Goal: Task Accomplishment & Management: Complete application form

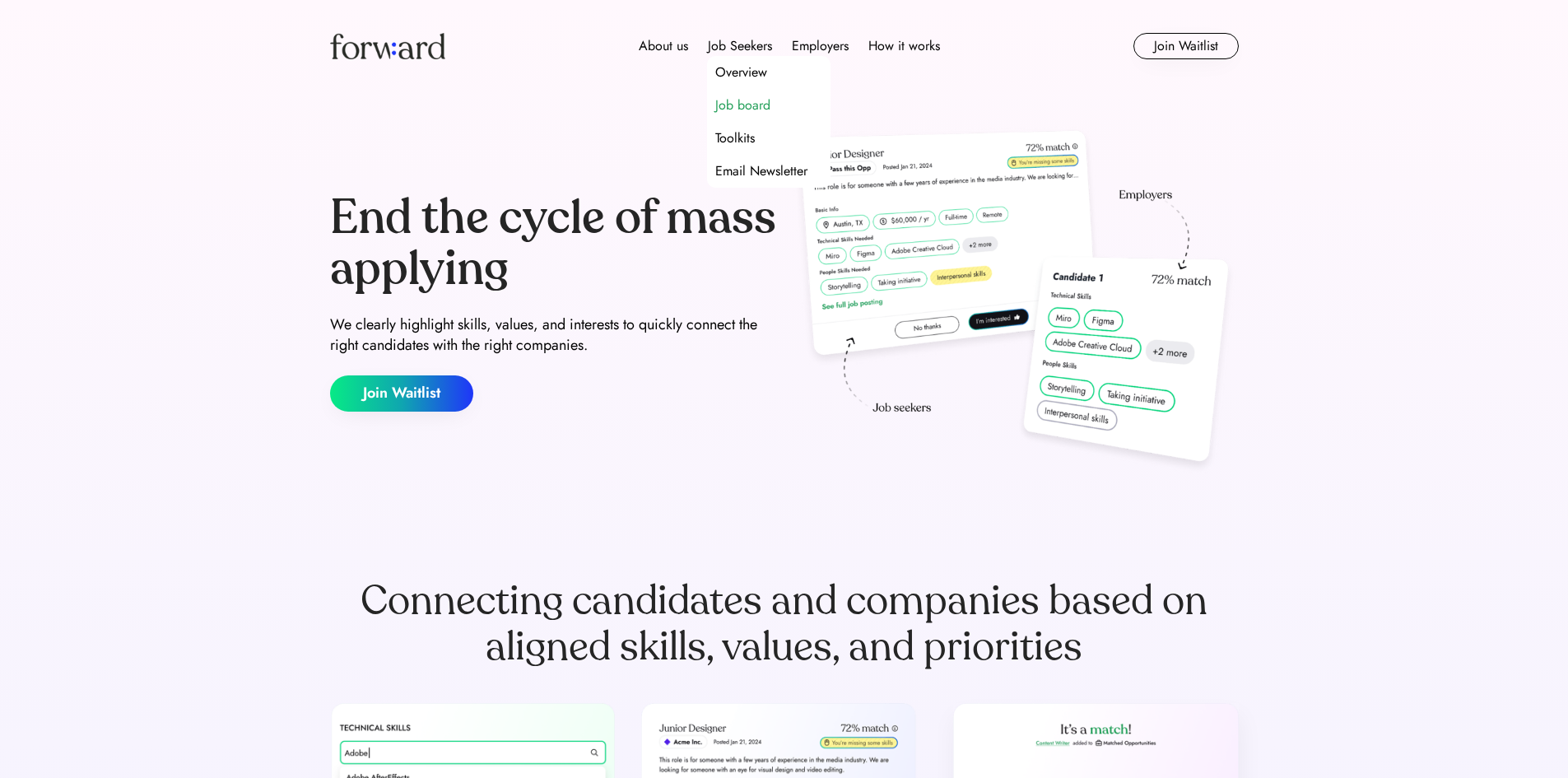
click at [760, 104] on div "Job board" at bounding box center [743, 104] width 55 height 19
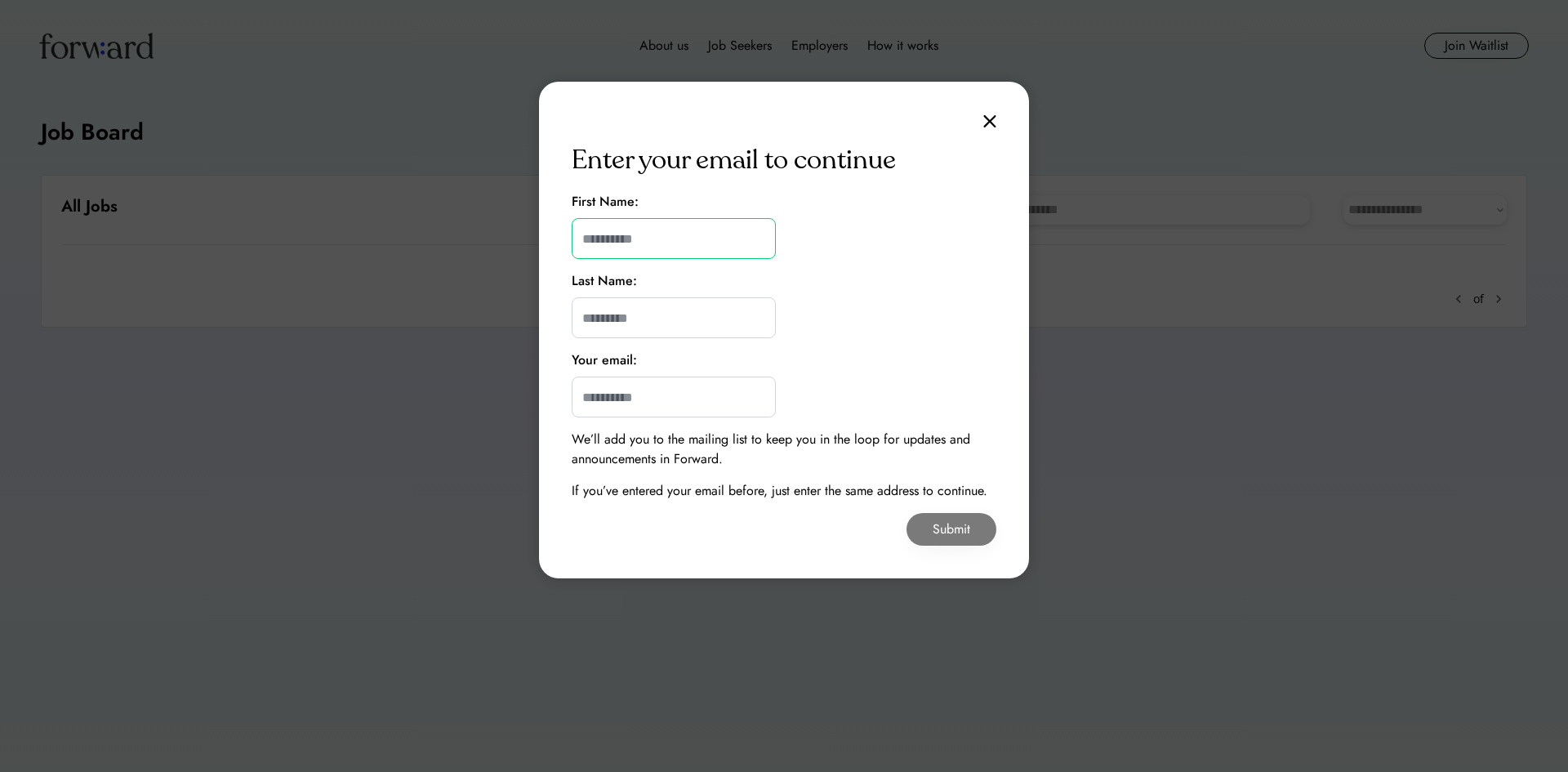
click at [699, 231] on input "input" at bounding box center [673, 238] width 204 height 41
type input "******"
type input "*******"
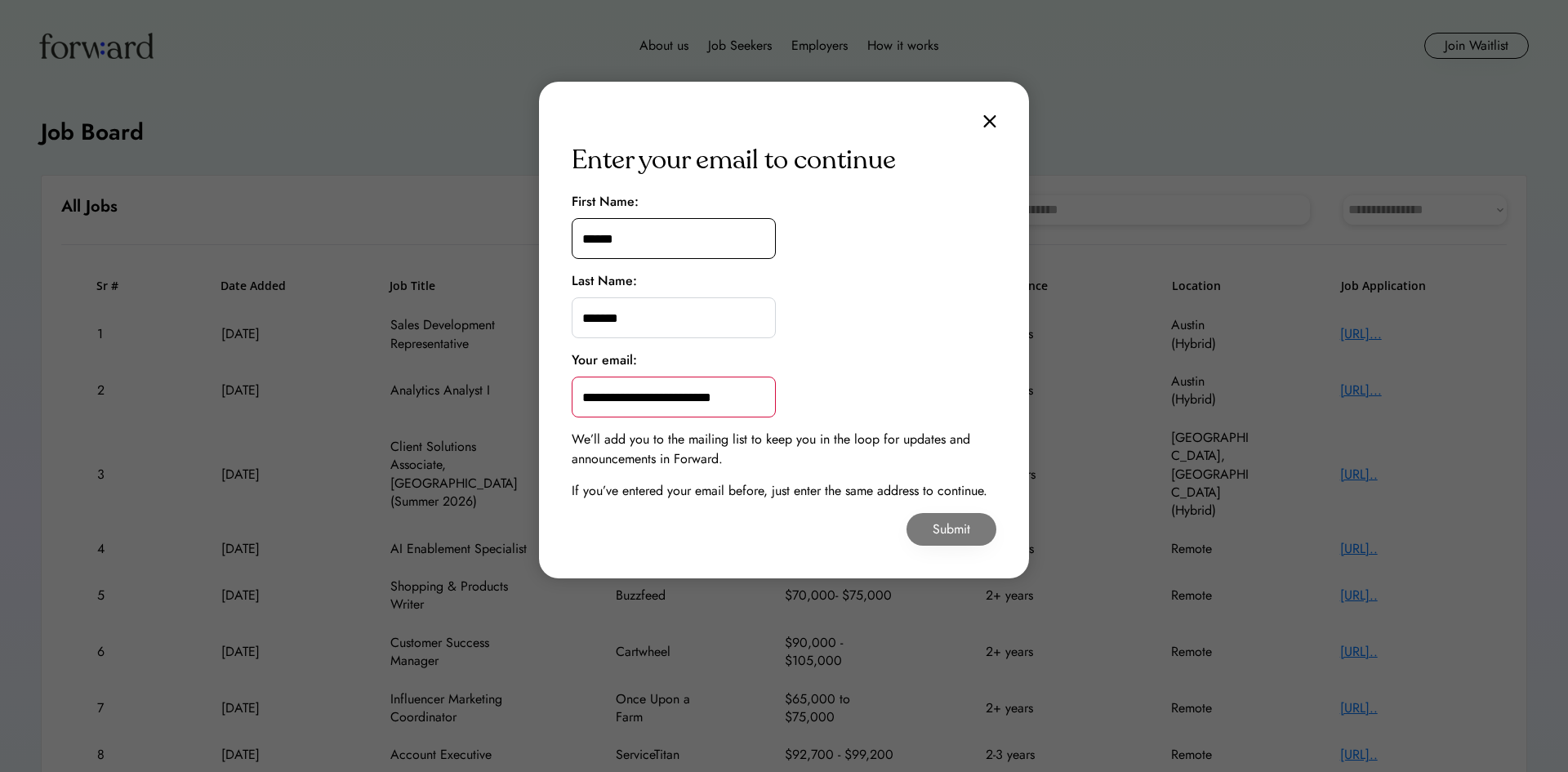
scroll to position [0, 2]
type input "**********"
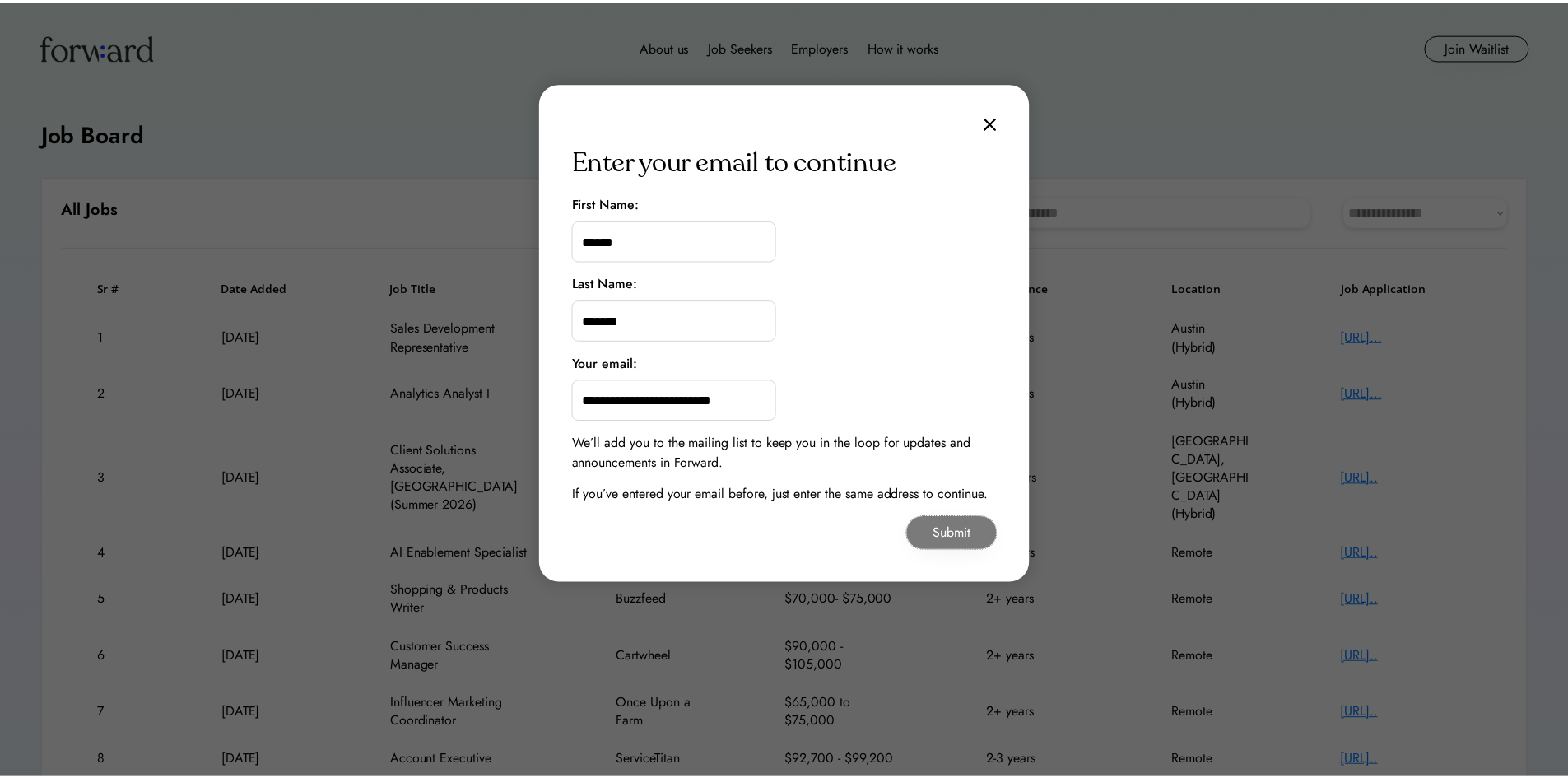
scroll to position [0, 0]
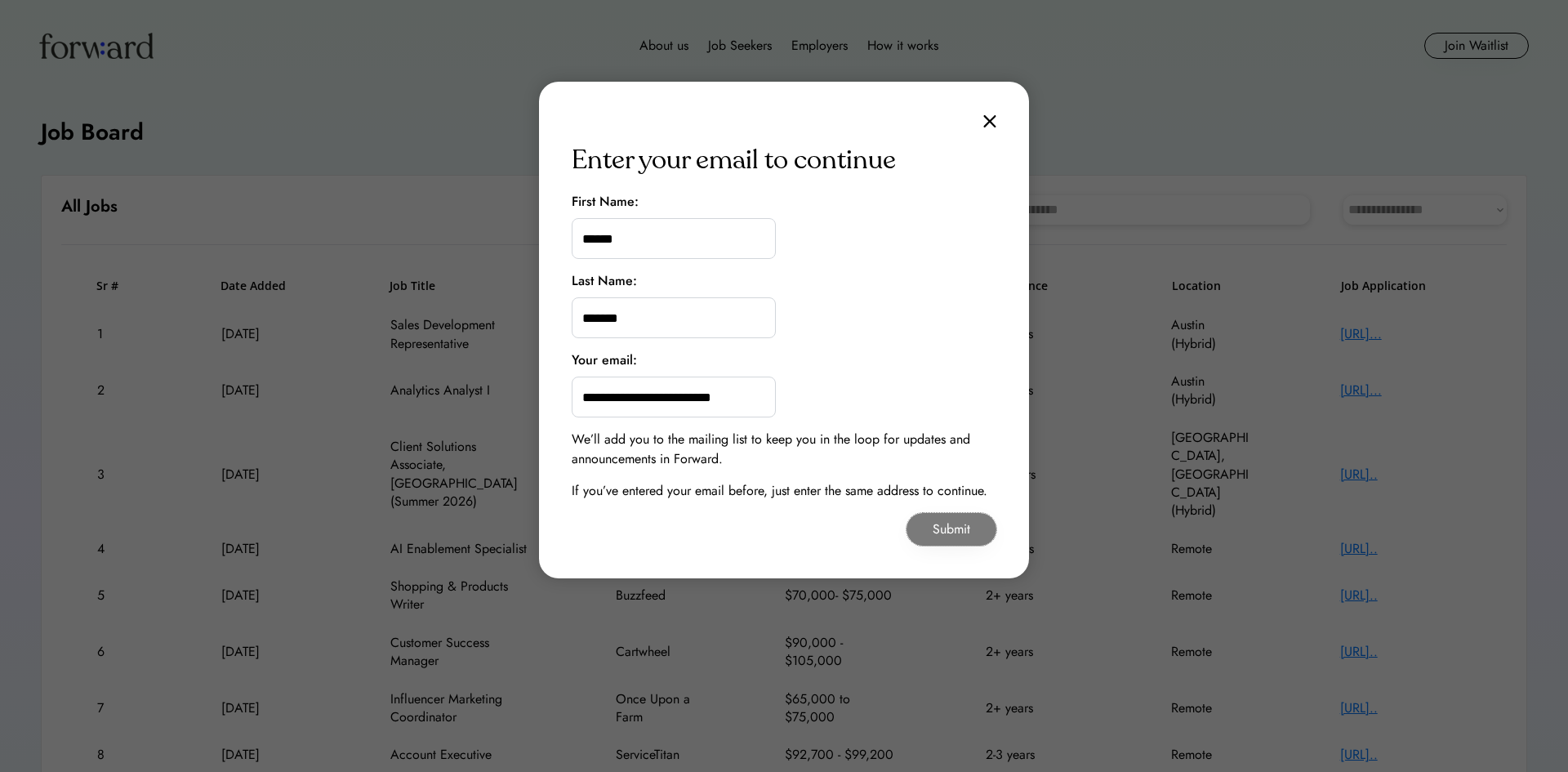
click at [946, 536] on button "Submit" at bounding box center [951, 529] width 90 height 33
click at [946, 528] on button "Submit" at bounding box center [951, 529] width 90 height 33
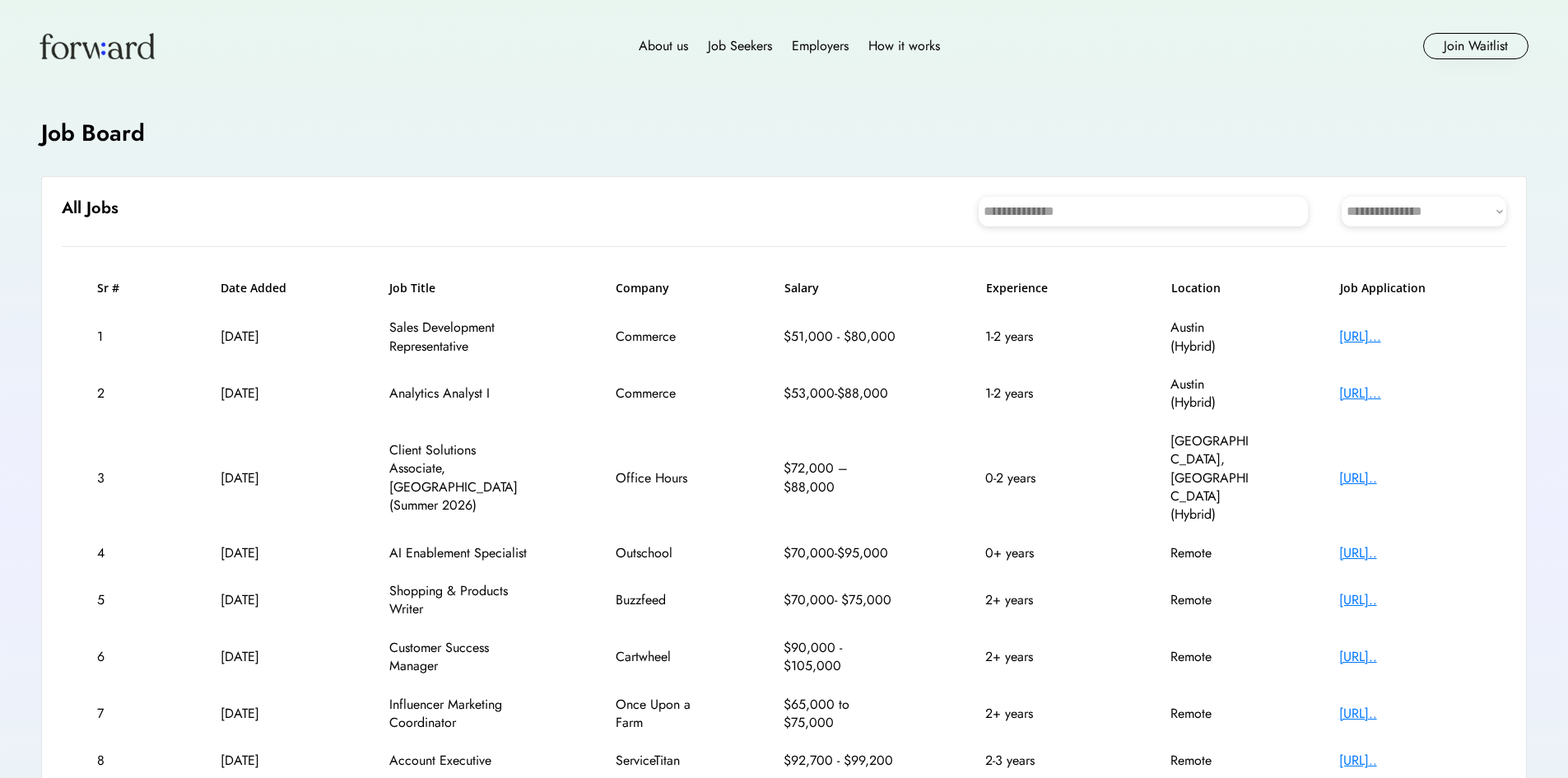
scroll to position [165, 0]
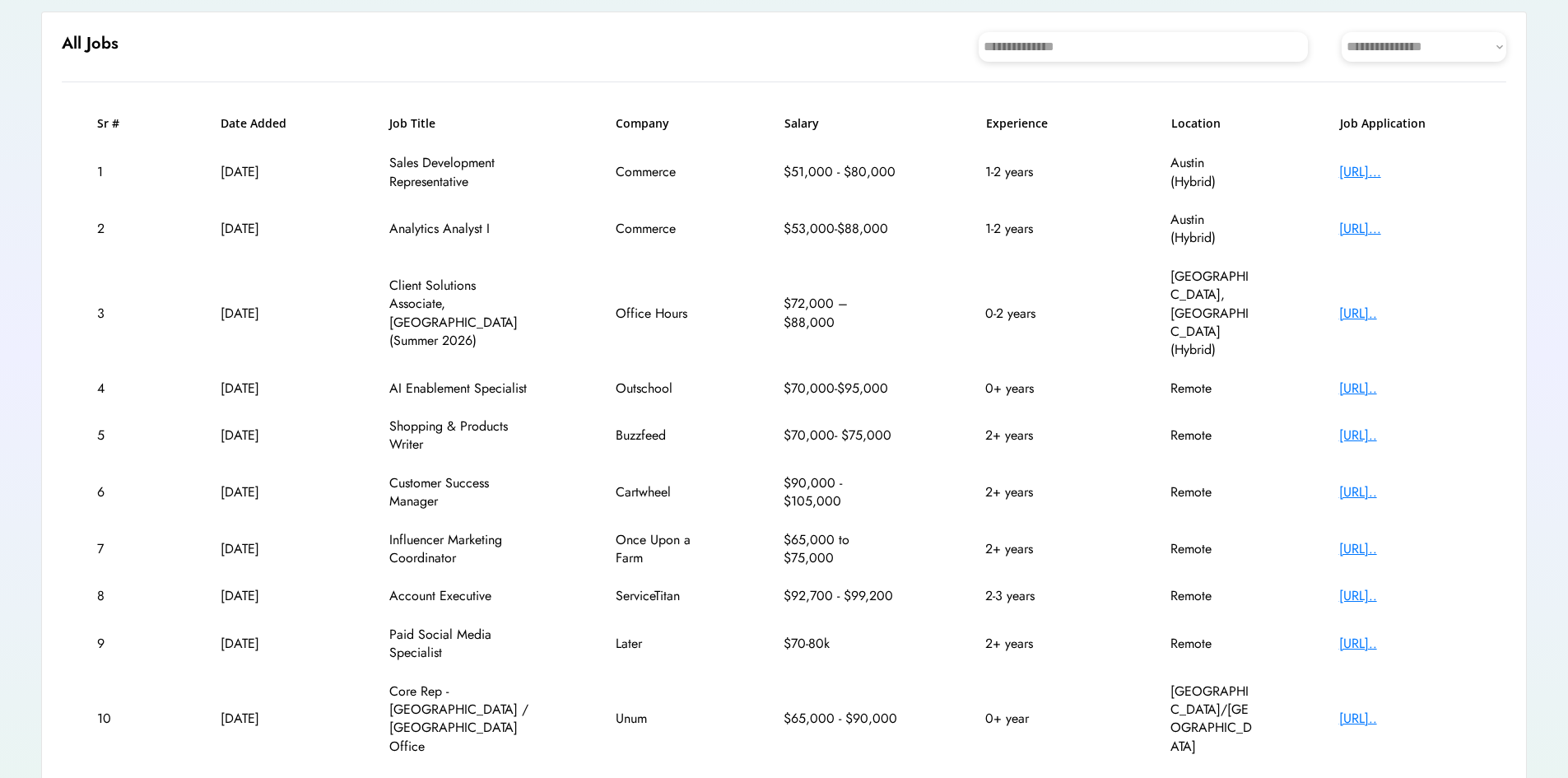
click at [1494, 777] on text "chevron_right" at bounding box center [1498, 787] width 17 height 17
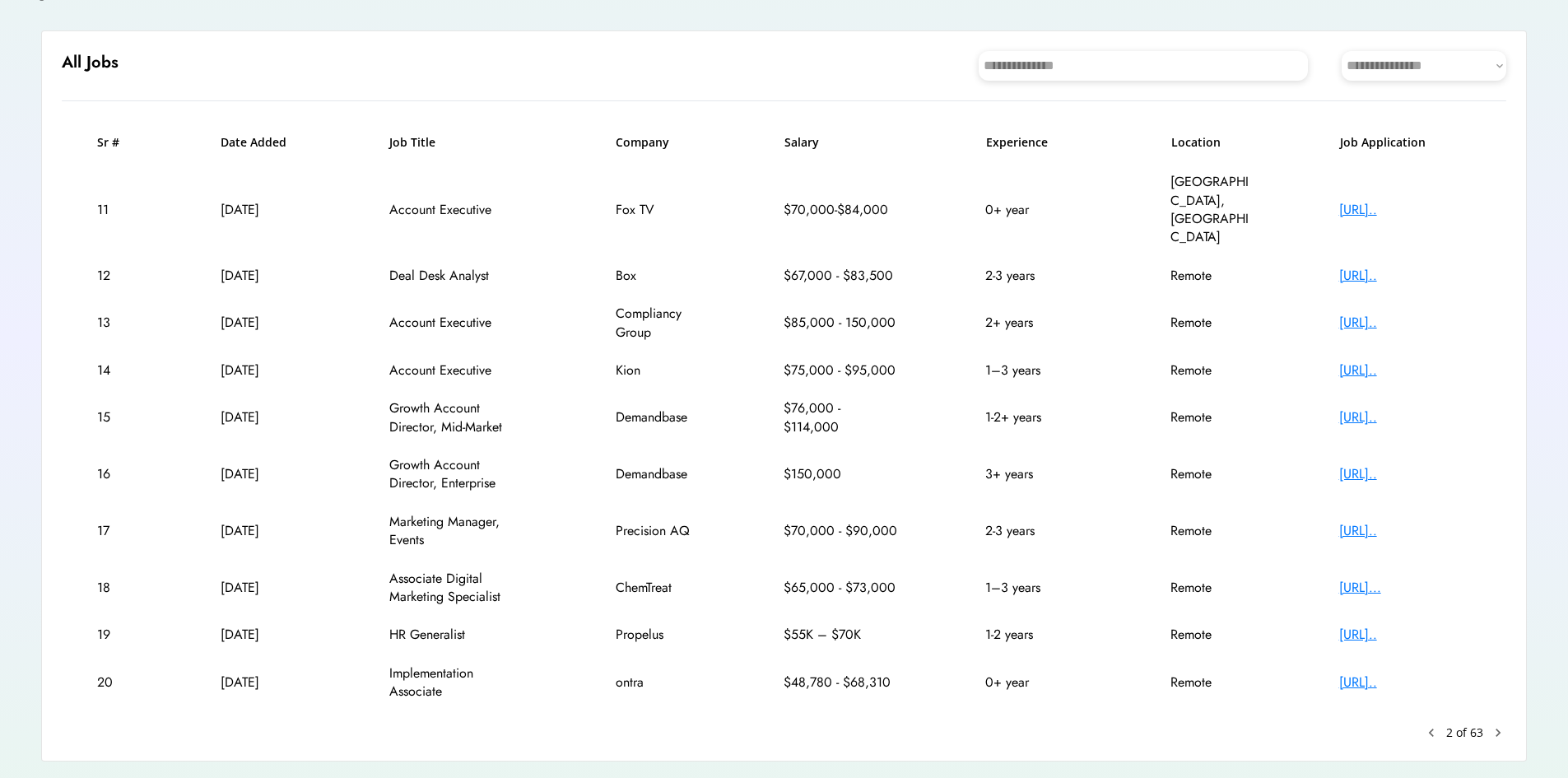
scroll to position [152, 0]
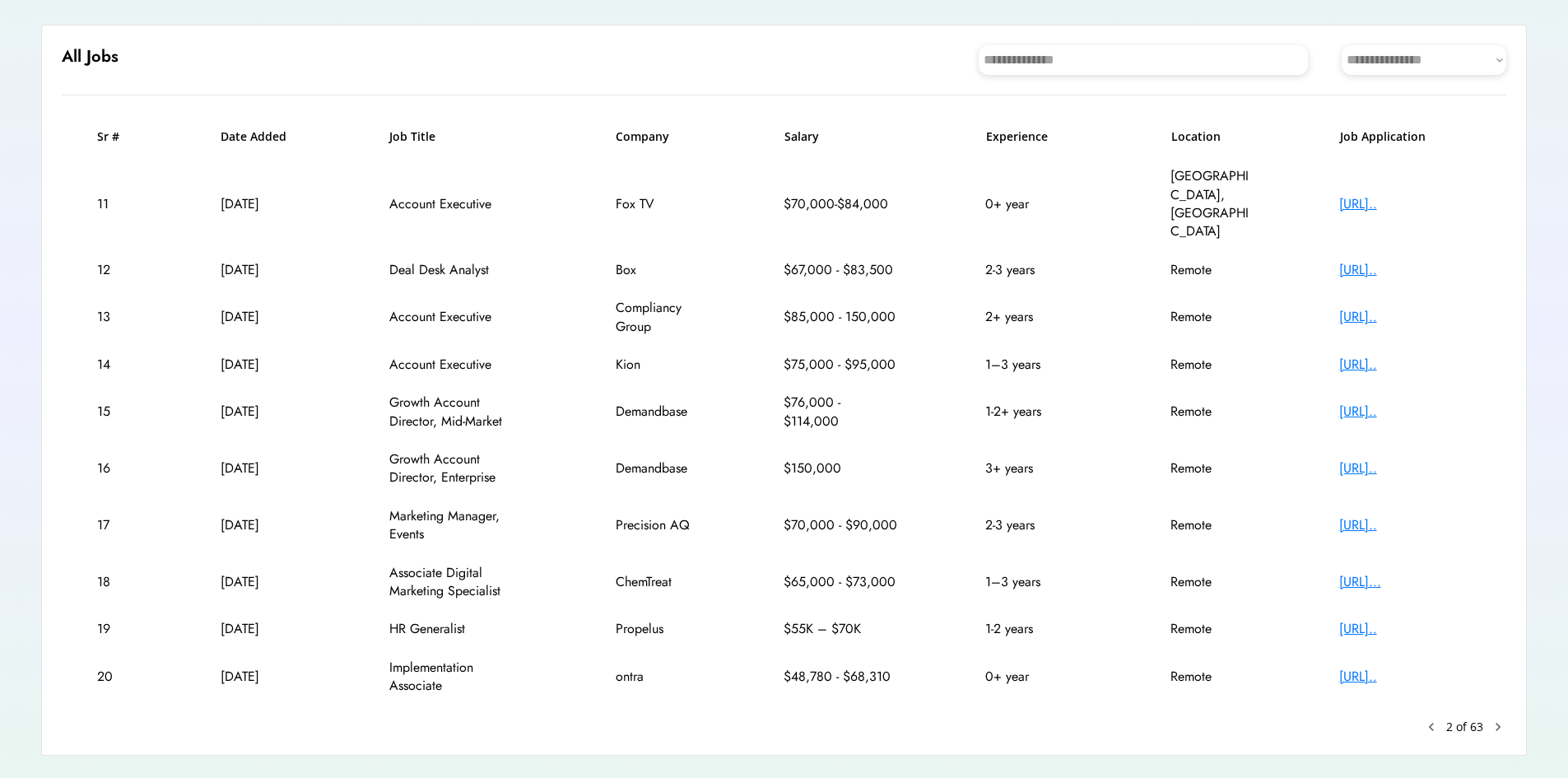
click at [1496, 718] on text "chevron_right" at bounding box center [1498, 727] width 17 height 17
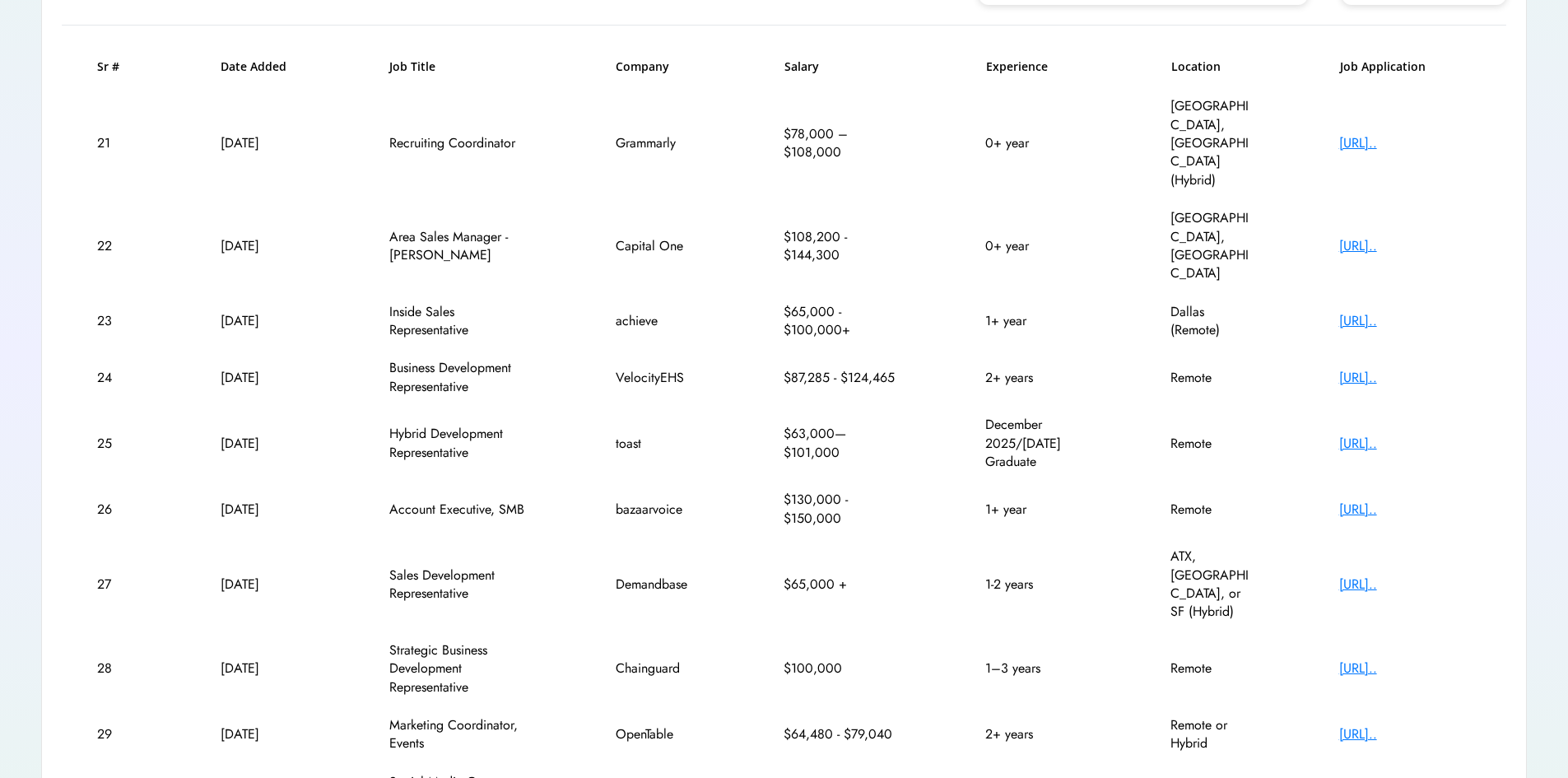
scroll to position [243, 0]
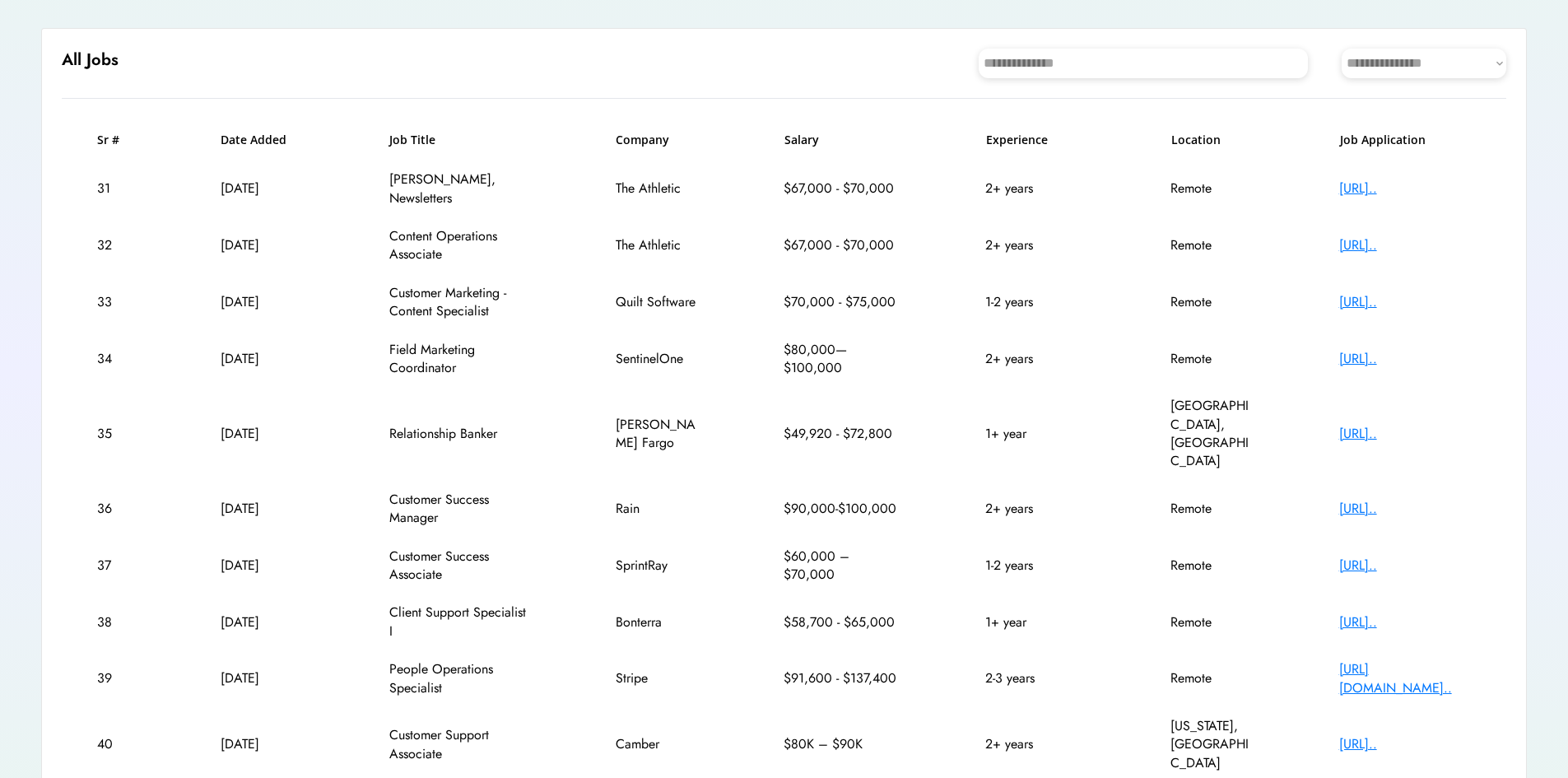
scroll to position [169, 0]
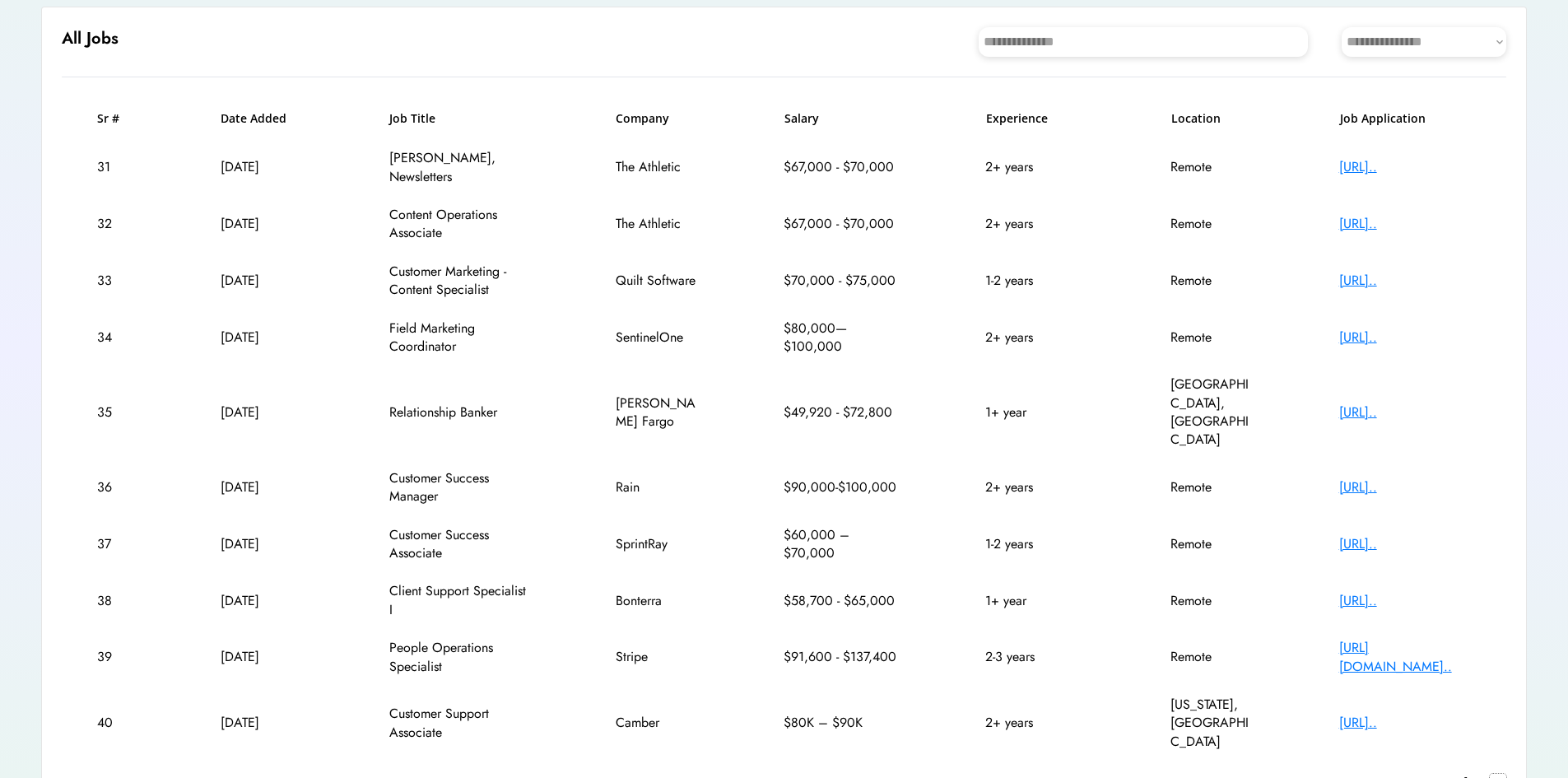
click at [1496, 774] on text "chevron_right" at bounding box center [1498, 782] width 17 height 17
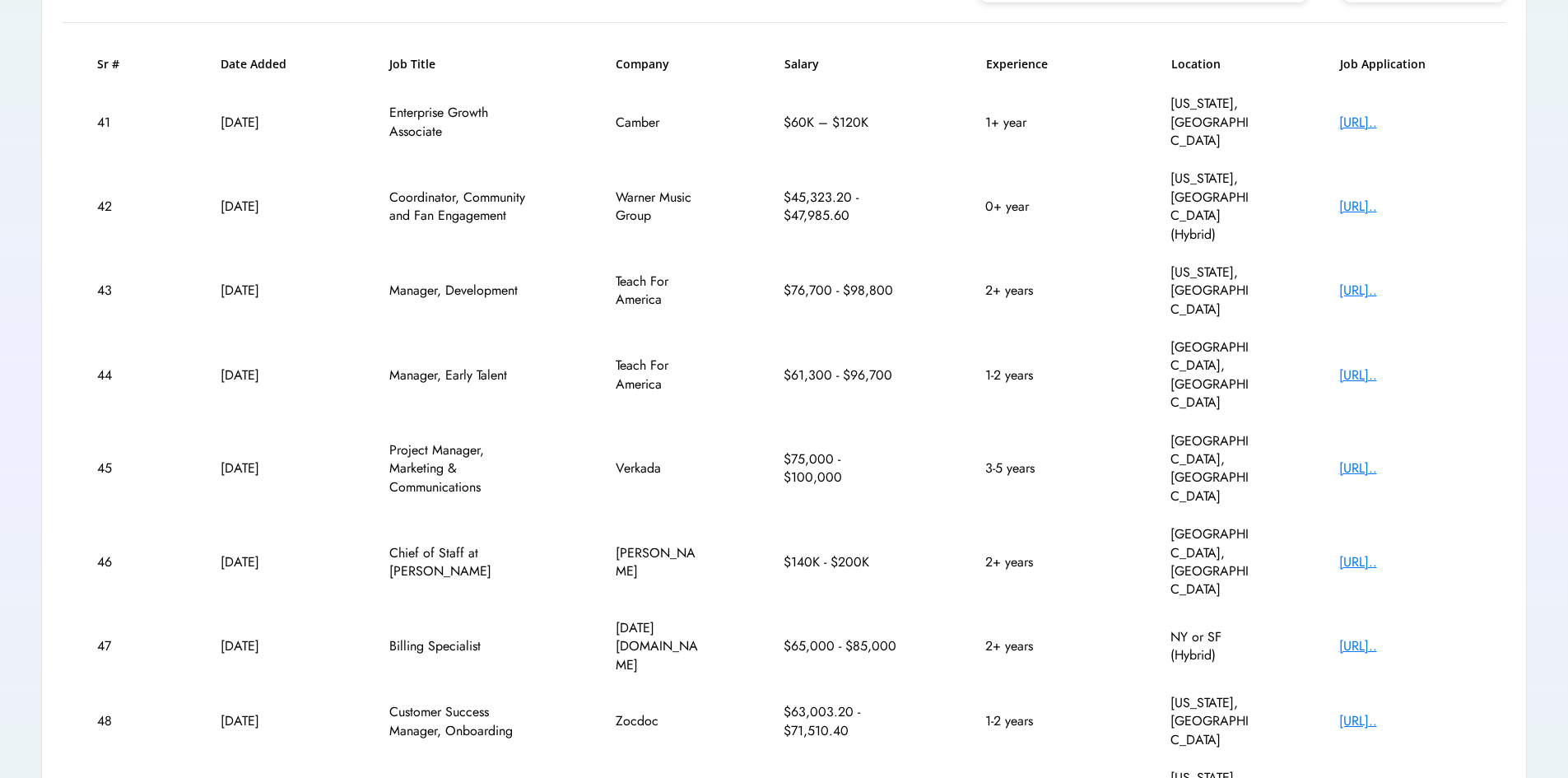
scroll to position [225, 0]
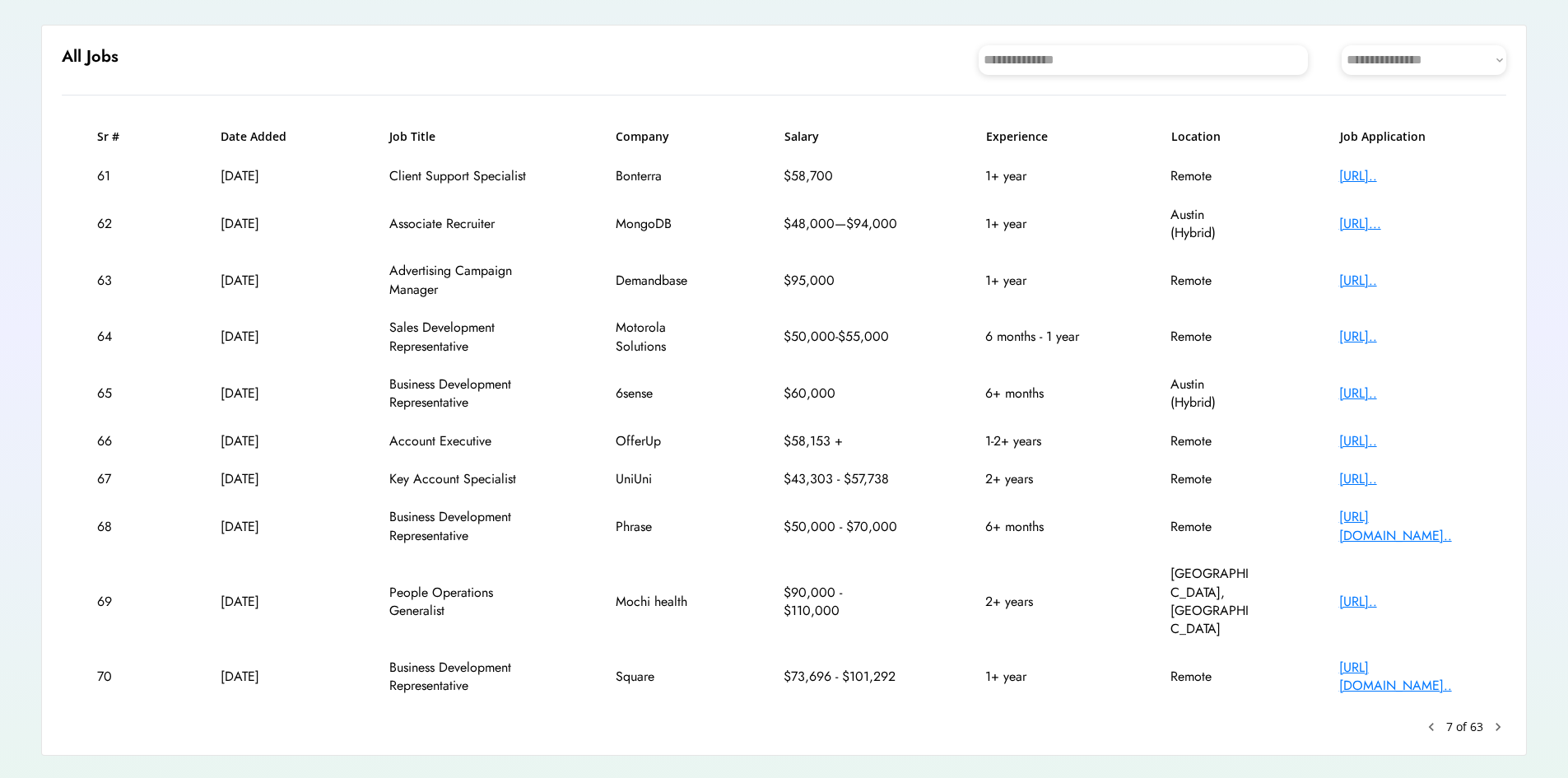
scroll to position [104, 0]
